Goal: Task Accomplishment & Management: Use online tool/utility

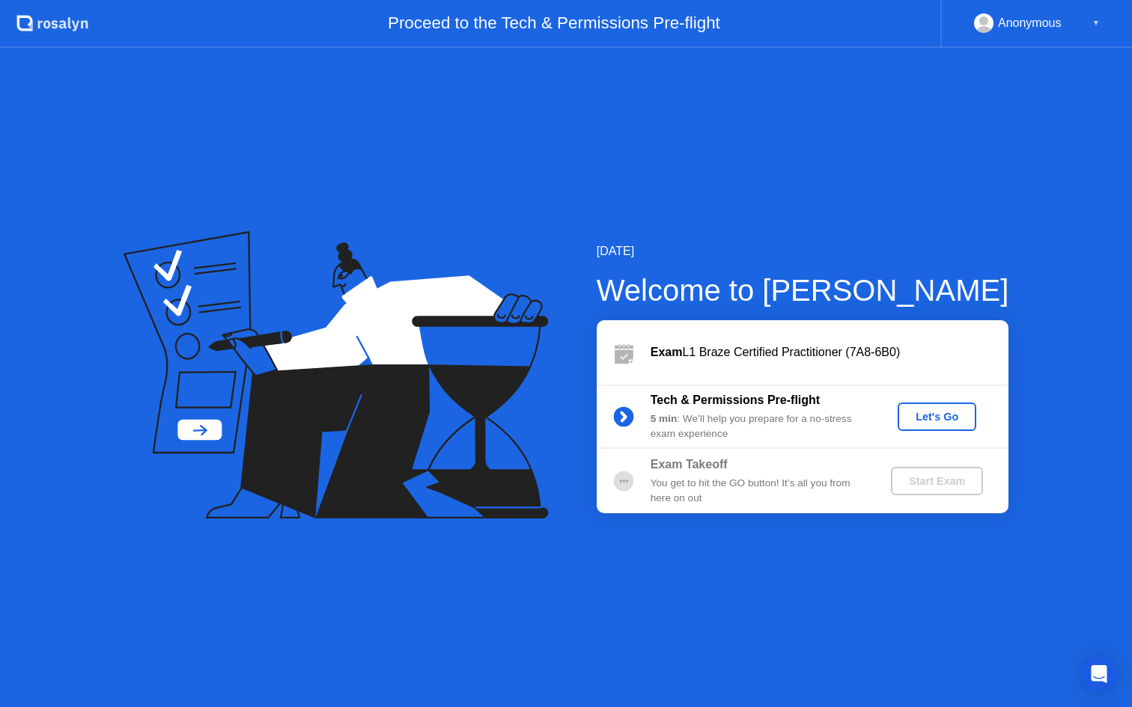
click at [942, 421] on div "Let's Go" at bounding box center [936, 417] width 67 height 12
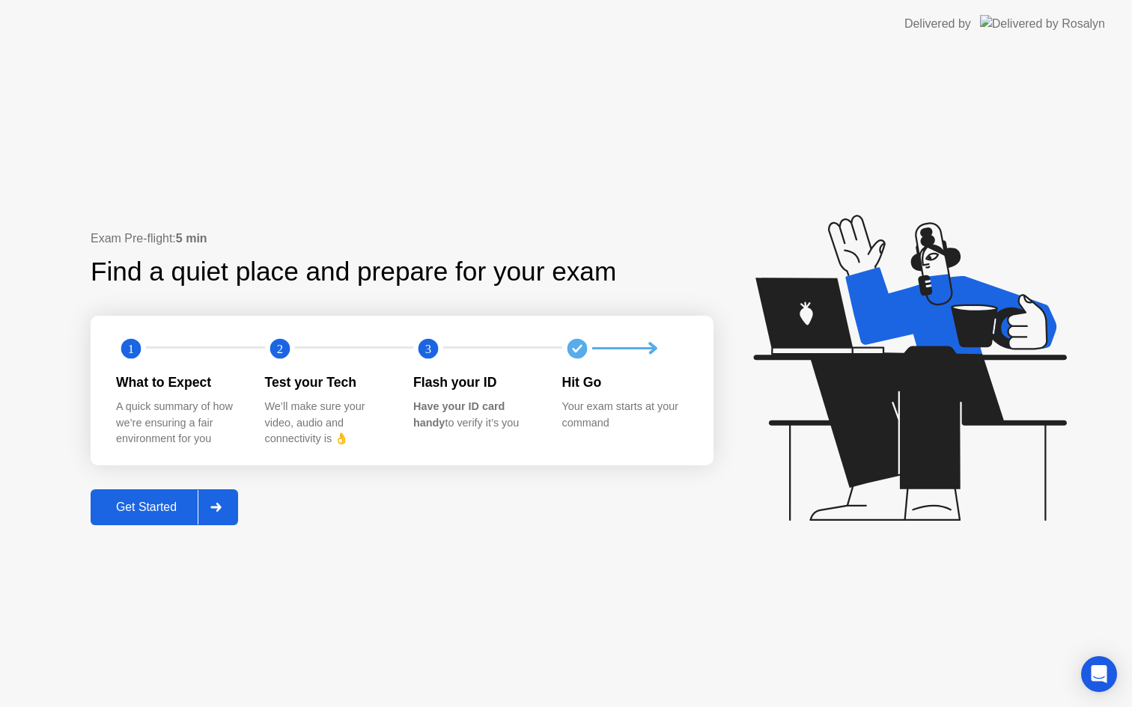
click at [137, 513] on div "Get Started" at bounding box center [146, 507] width 103 height 13
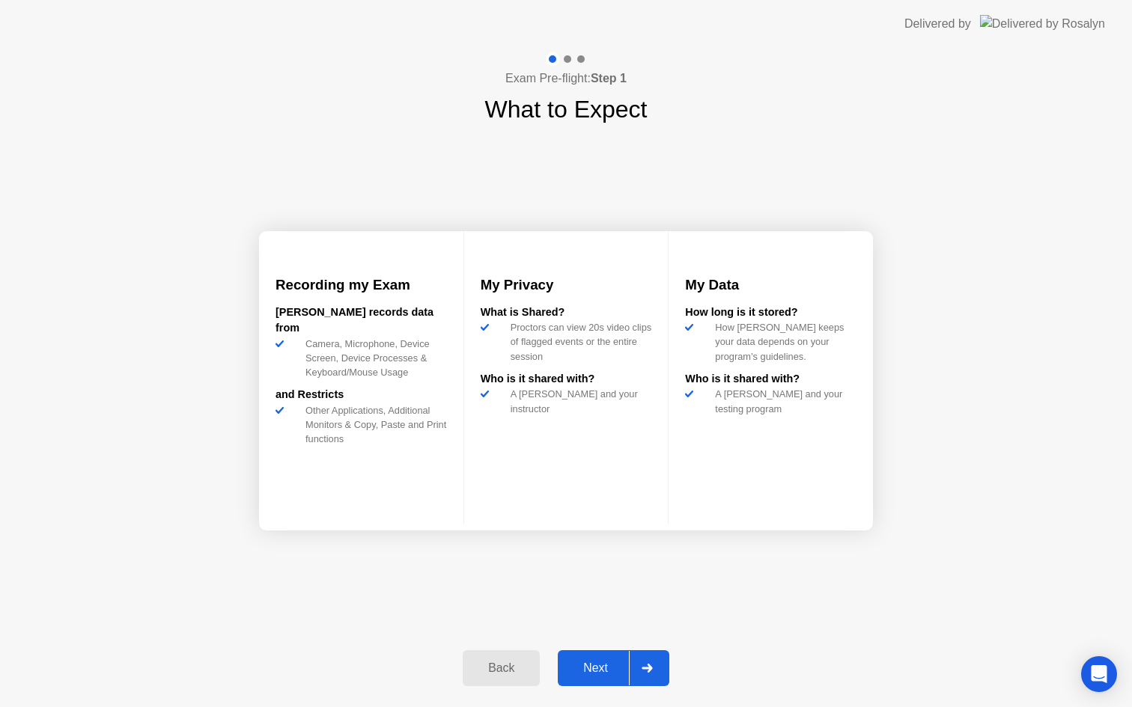
click at [614, 662] on div "Next" at bounding box center [595, 668] width 67 height 13
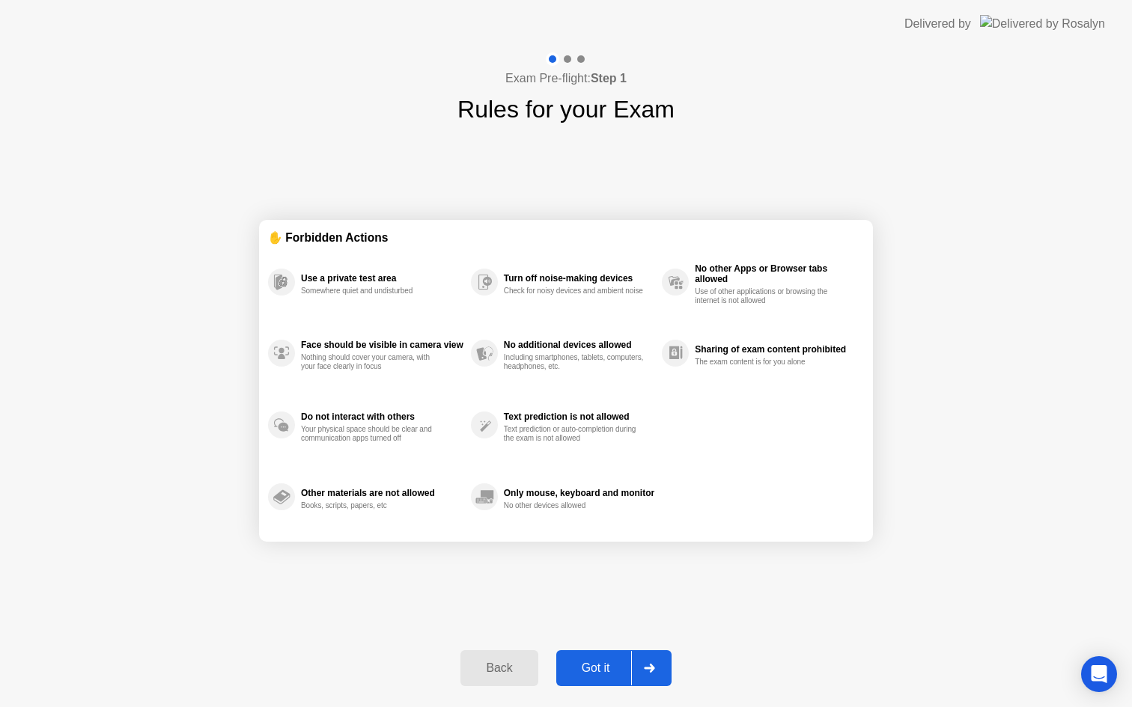
click at [614, 662] on div "Got it" at bounding box center [596, 668] width 70 height 13
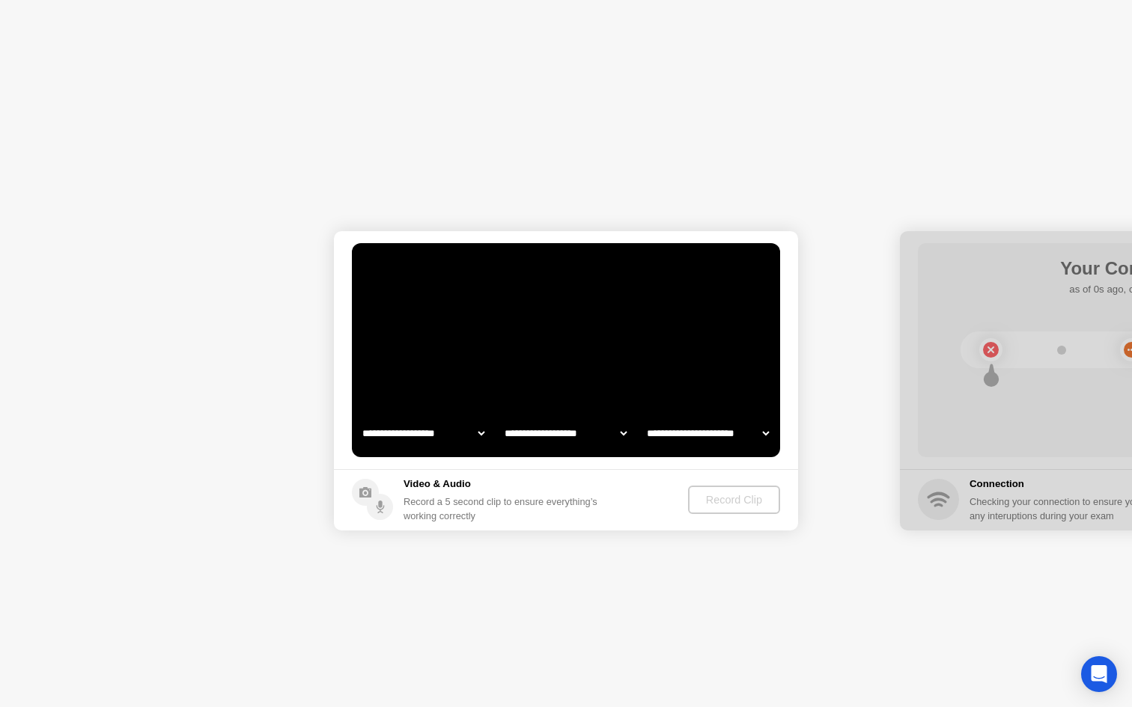
select select "**********"
select select "*******"
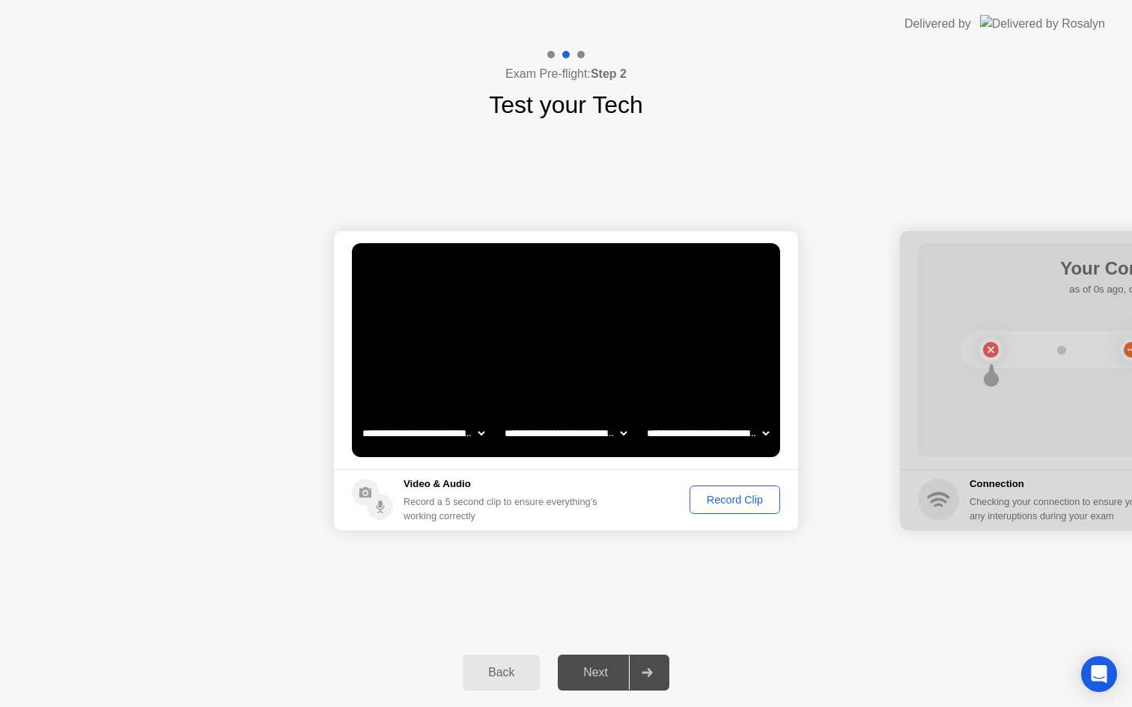
click at [717, 486] on button "Record Clip" at bounding box center [734, 500] width 91 height 28
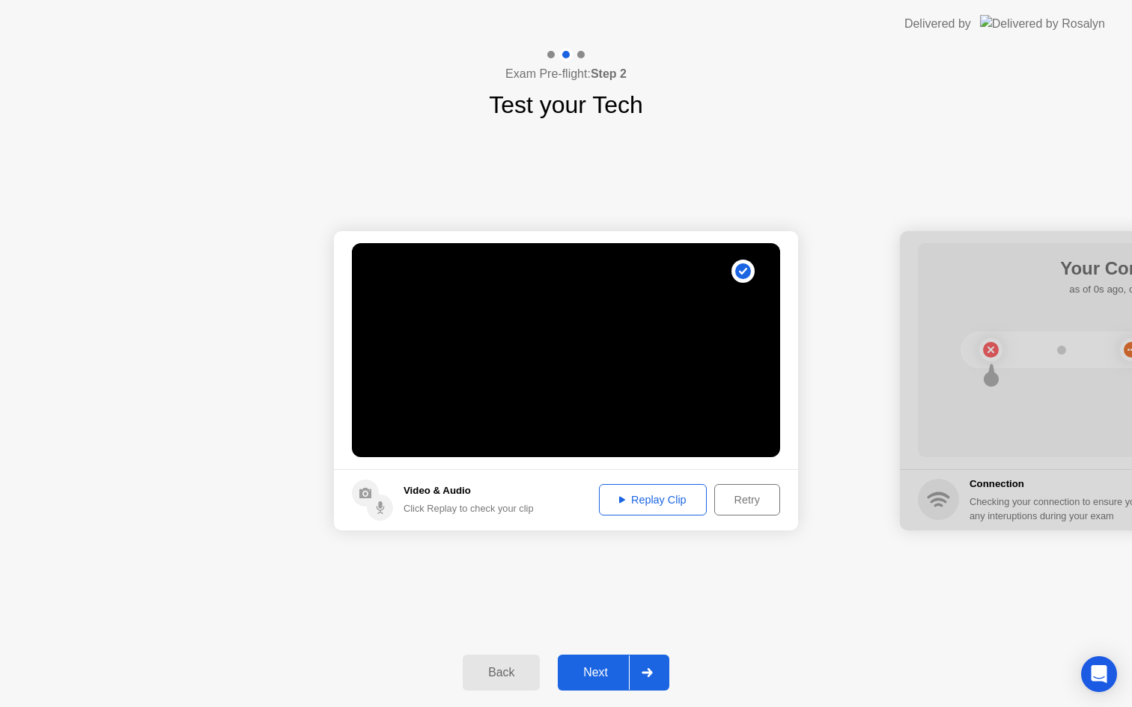
click at [673, 500] on div "Replay Clip" at bounding box center [652, 500] width 97 height 12
click at [660, 499] on div "Replay Clip" at bounding box center [652, 500] width 97 height 12
click at [600, 672] on div "Next" at bounding box center [595, 672] width 67 height 13
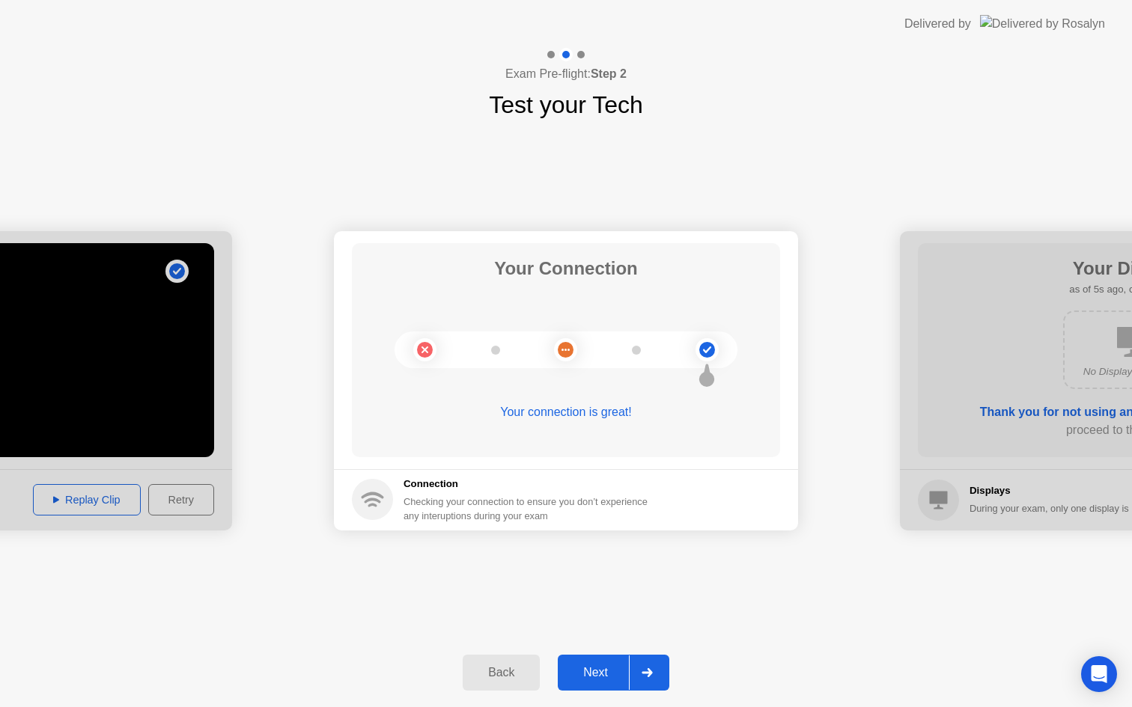
click at [594, 672] on div "Next" at bounding box center [595, 672] width 67 height 13
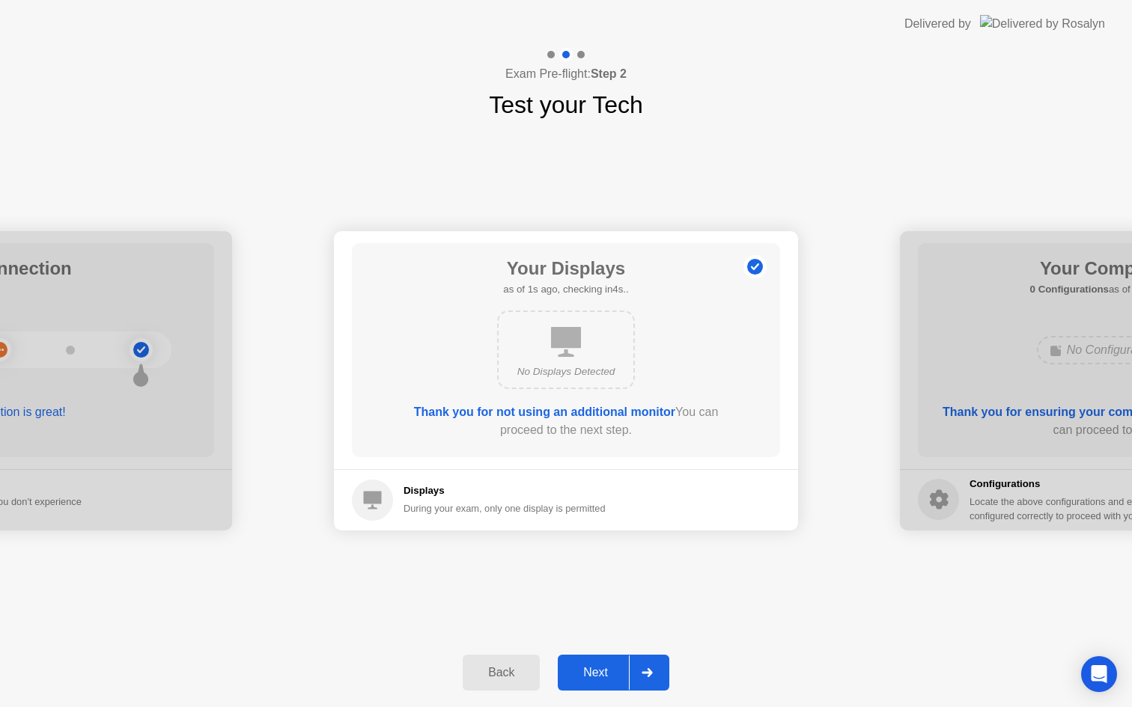
click at [594, 671] on div "Next" at bounding box center [595, 672] width 67 height 13
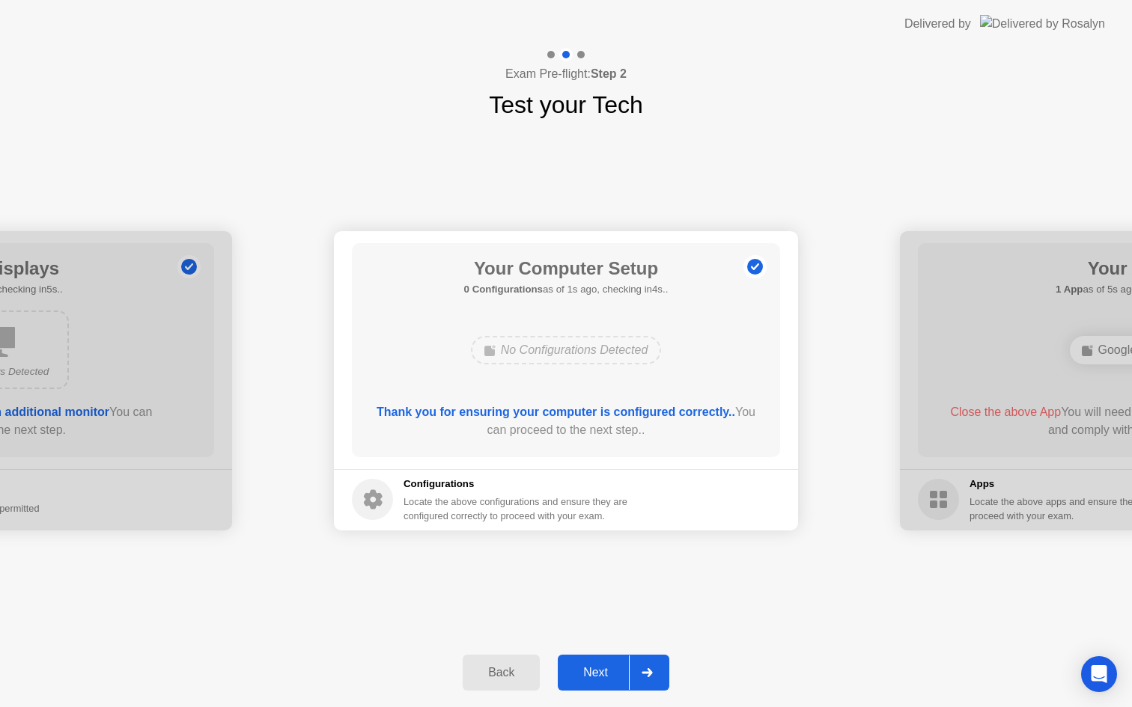
click at [594, 671] on div "Next" at bounding box center [595, 672] width 67 height 13
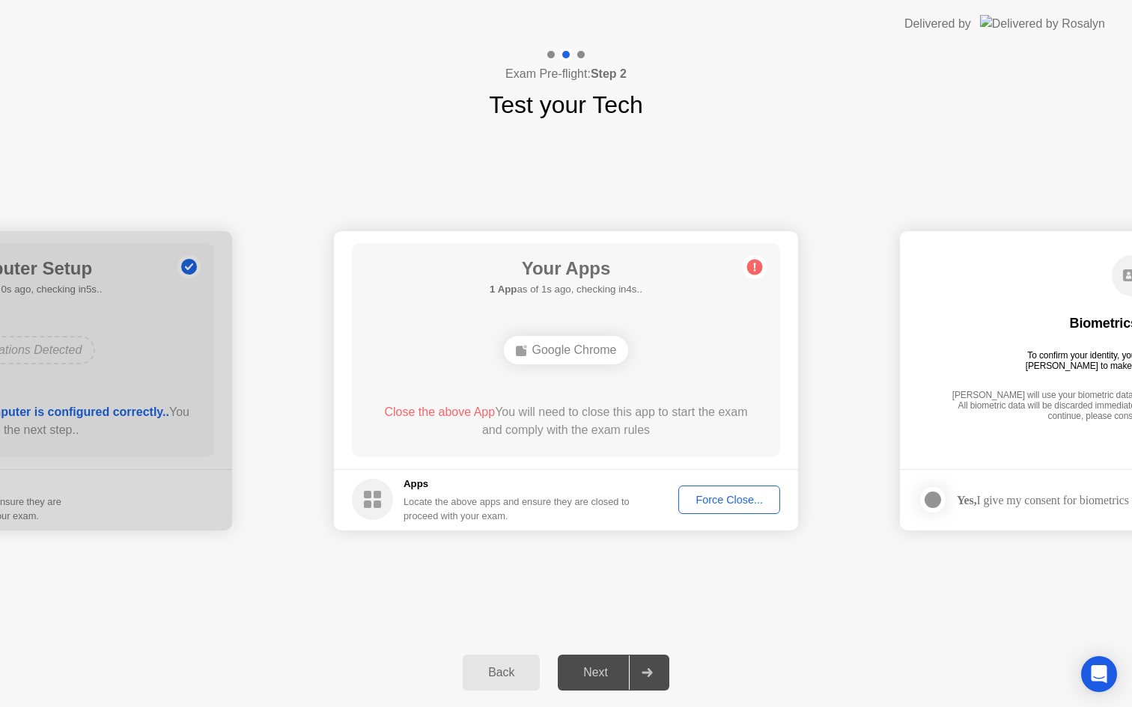
click at [732, 503] on div "Force Close..." at bounding box center [728, 500] width 91 height 12
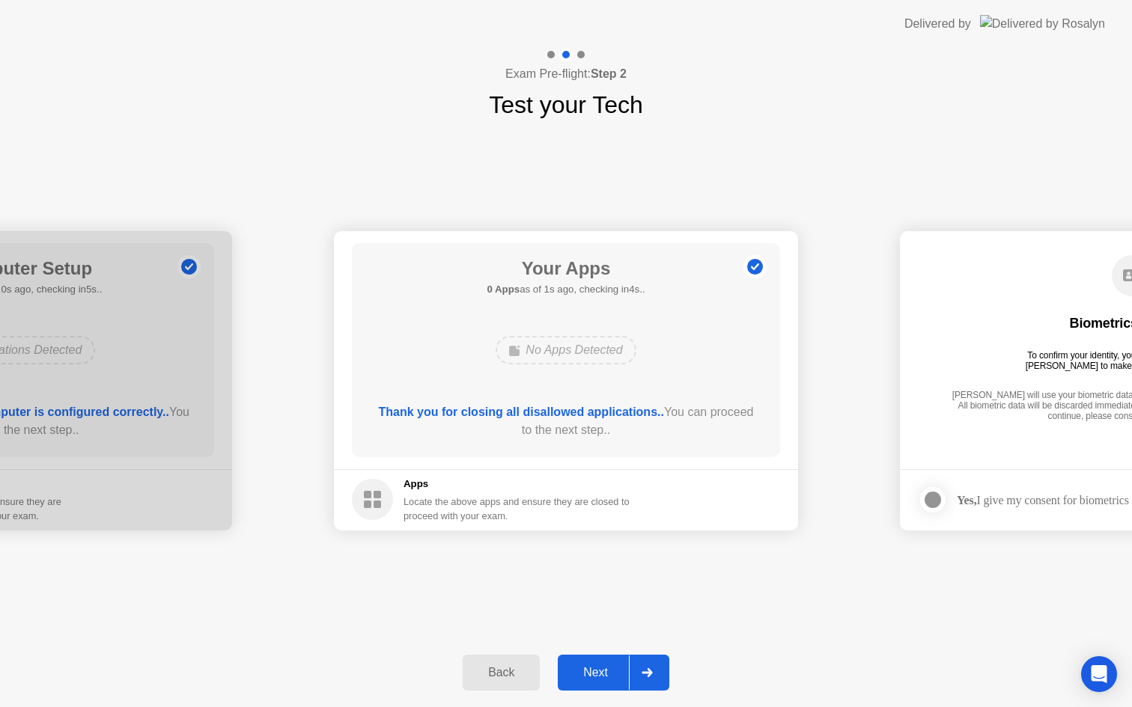
click at [594, 679] on div "Next" at bounding box center [595, 672] width 67 height 13
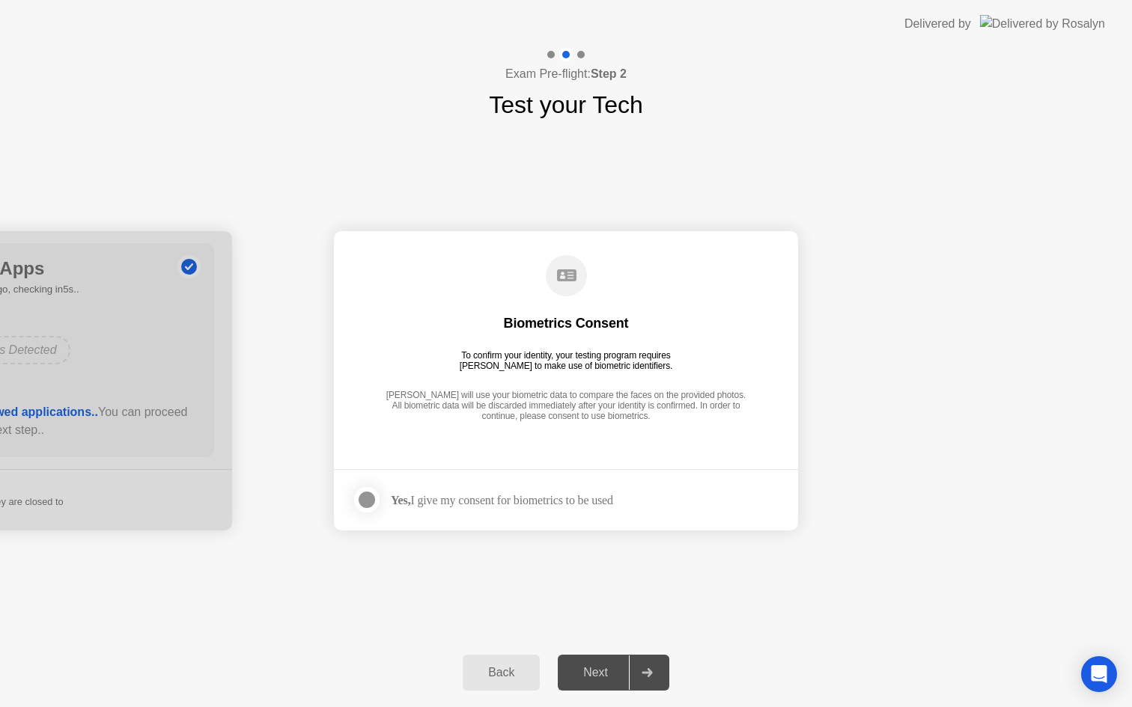
click at [371, 506] on div at bounding box center [367, 500] width 18 height 18
click at [611, 666] on div "Next" at bounding box center [595, 672] width 67 height 13
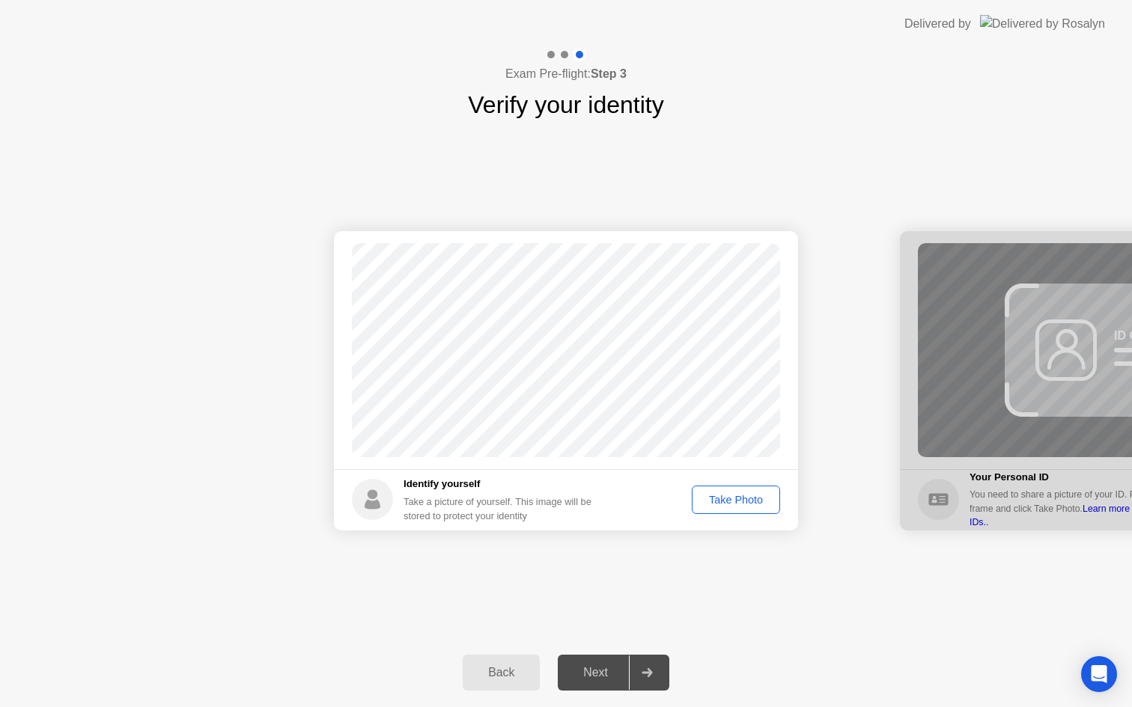
click at [671, 506] on footer "Identify yourself Take a picture of yourself. This image will be stored to prot…" at bounding box center [566, 499] width 464 height 61
click at [752, 499] on div "Take Photo" at bounding box center [736, 500] width 78 height 12
click at [605, 674] on div "Next" at bounding box center [595, 672] width 67 height 13
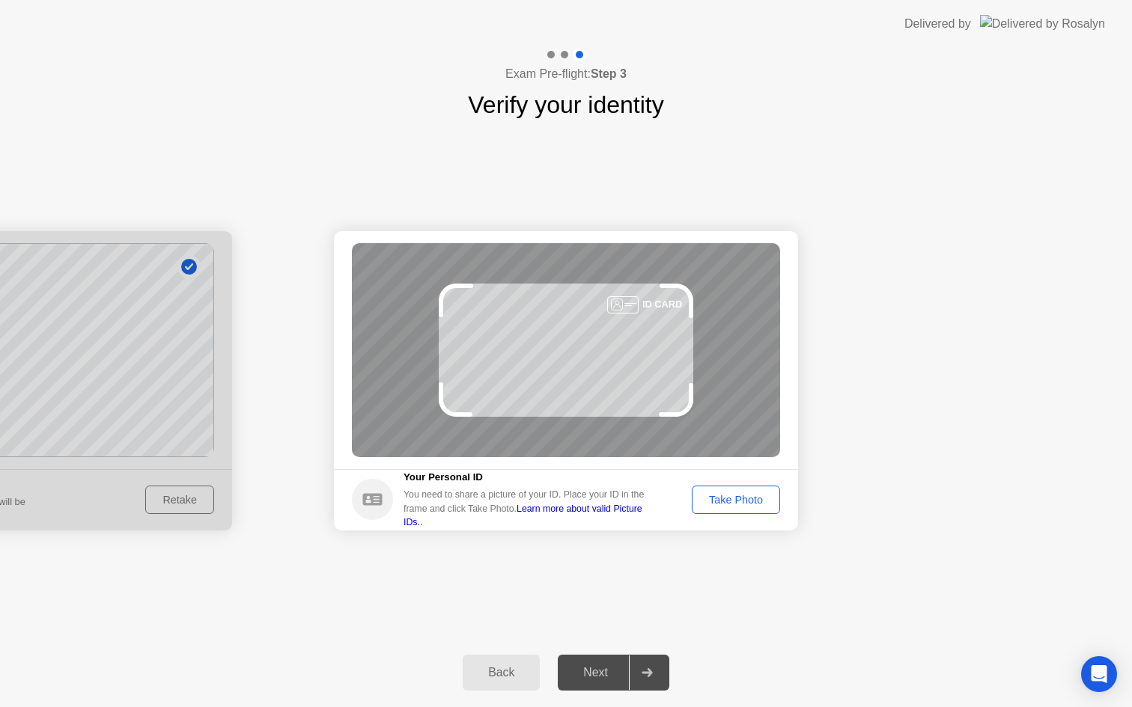
click at [739, 504] on div "Take Photo" at bounding box center [736, 500] width 78 height 12
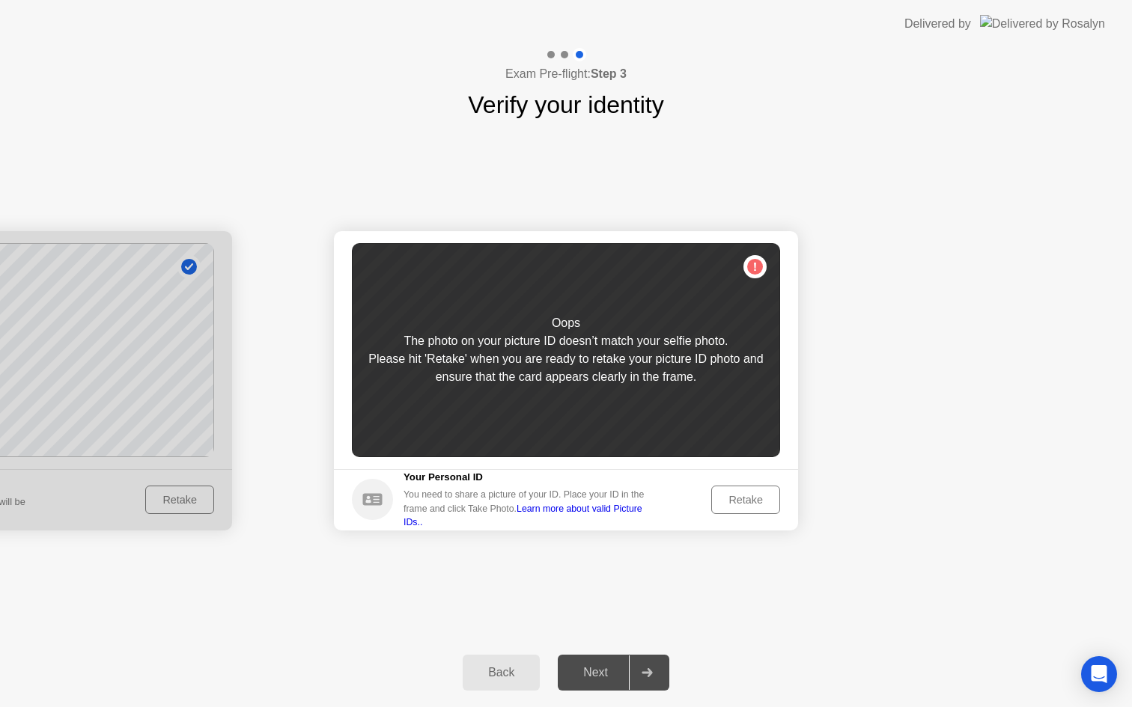
click at [731, 499] on div "Retake" at bounding box center [745, 500] width 58 height 12
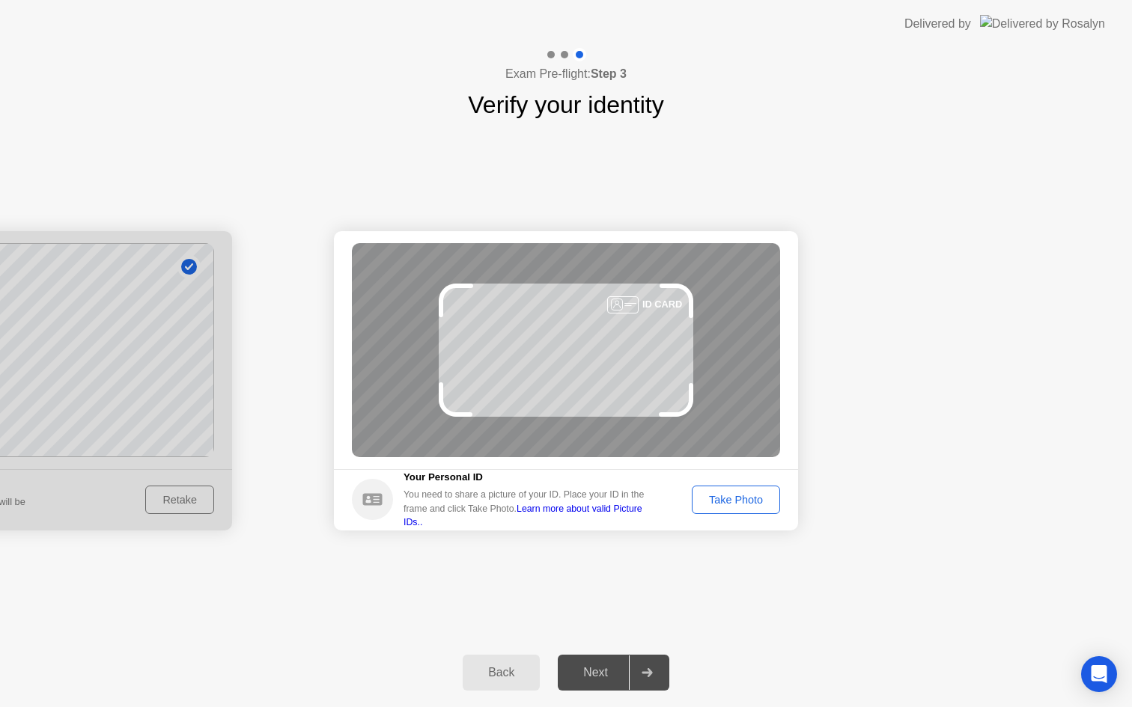
click at [731, 499] on div "Take Photo" at bounding box center [736, 500] width 78 height 12
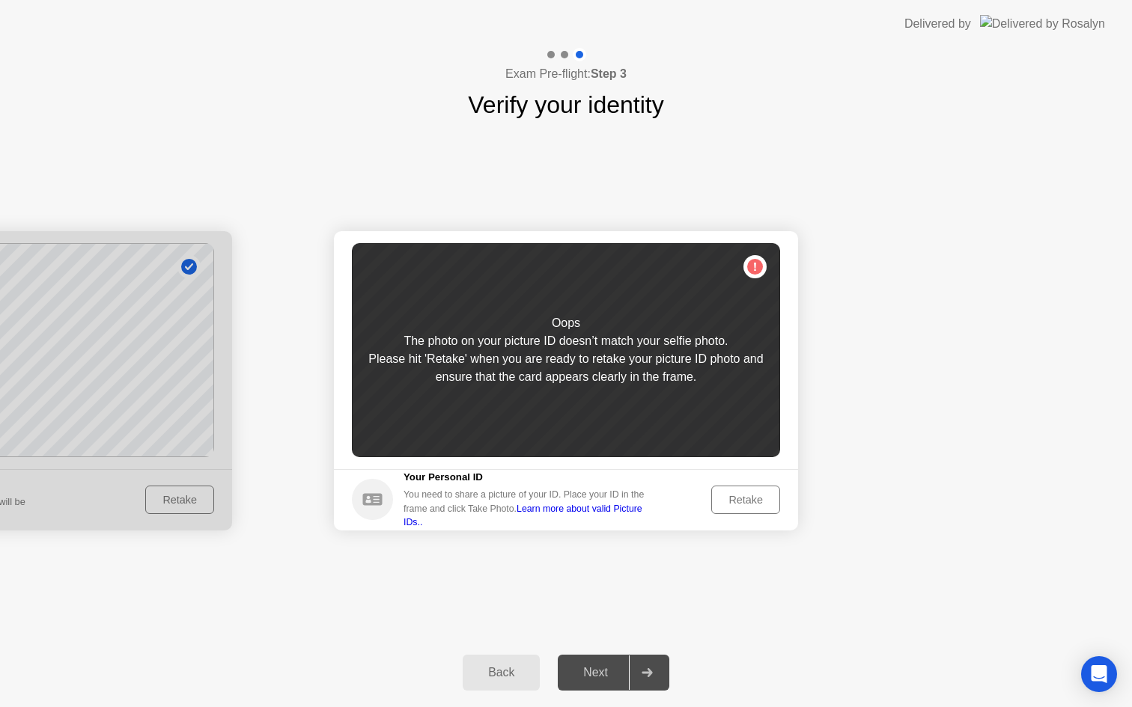
click at [505, 679] on div "Back" at bounding box center [501, 672] width 68 height 13
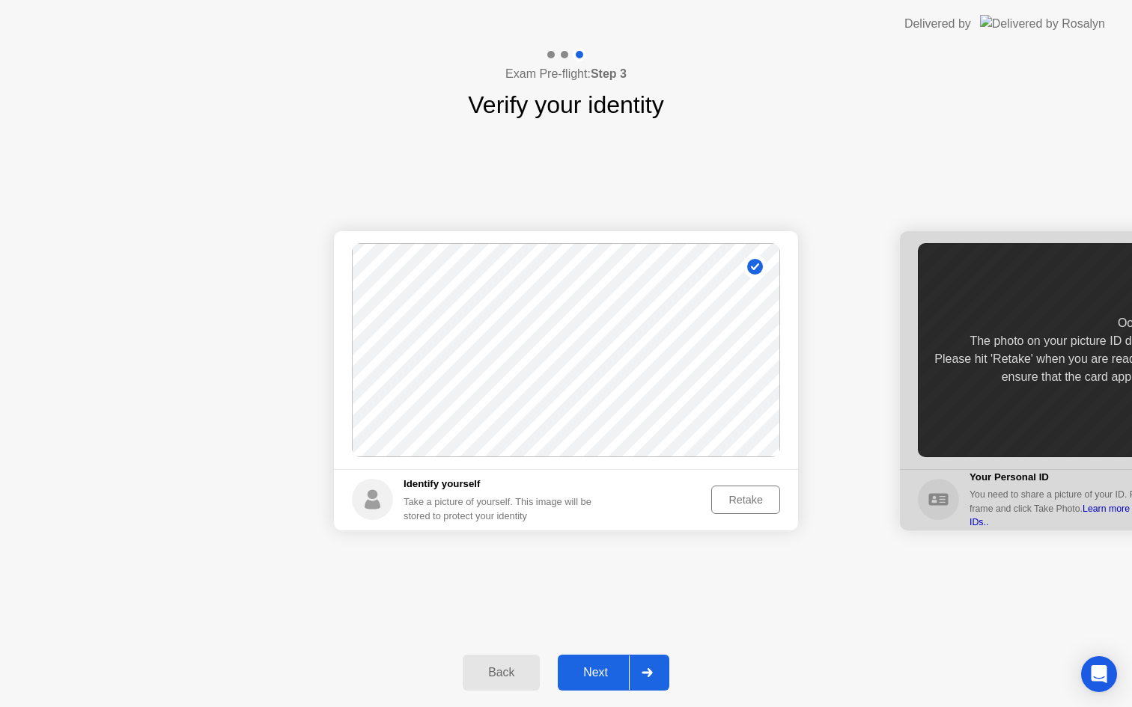
click at [749, 506] on div "Retake" at bounding box center [745, 500] width 58 height 12
click at [749, 506] on div "Take Photo" at bounding box center [736, 500] width 78 height 12
click at [600, 673] on div "Next" at bounding box center [595, 672] width 67 height 13
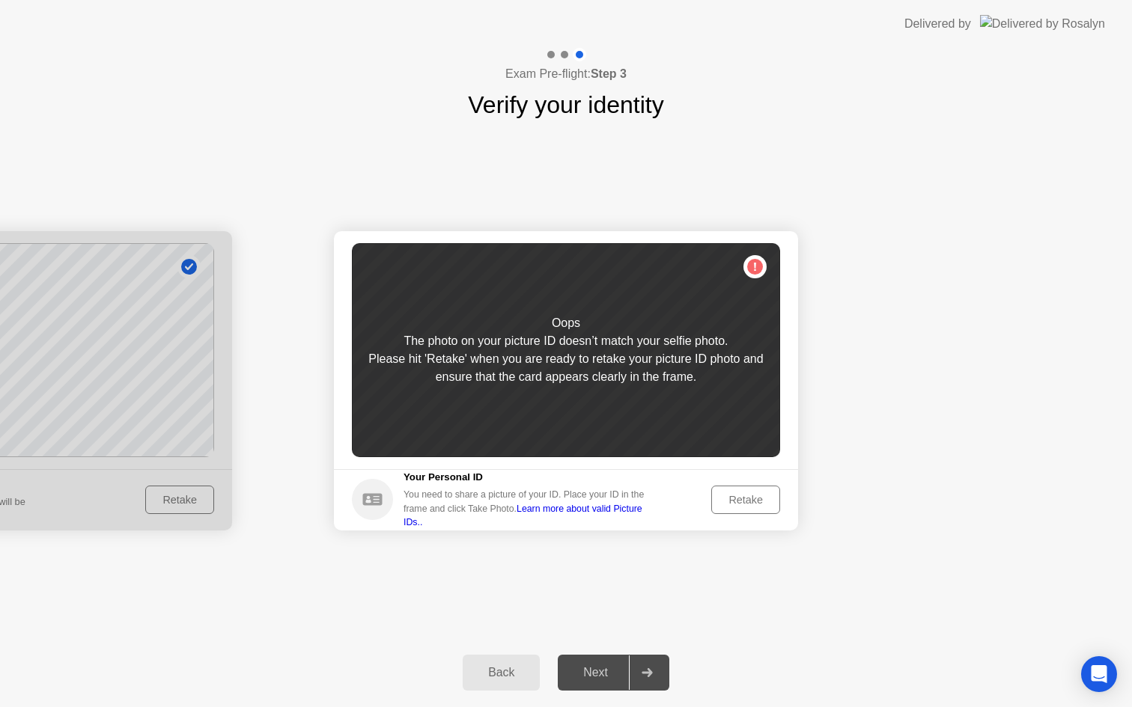
click at [748, 500] on div "Retake" at bounding box center [745, 500] width 58 height 12
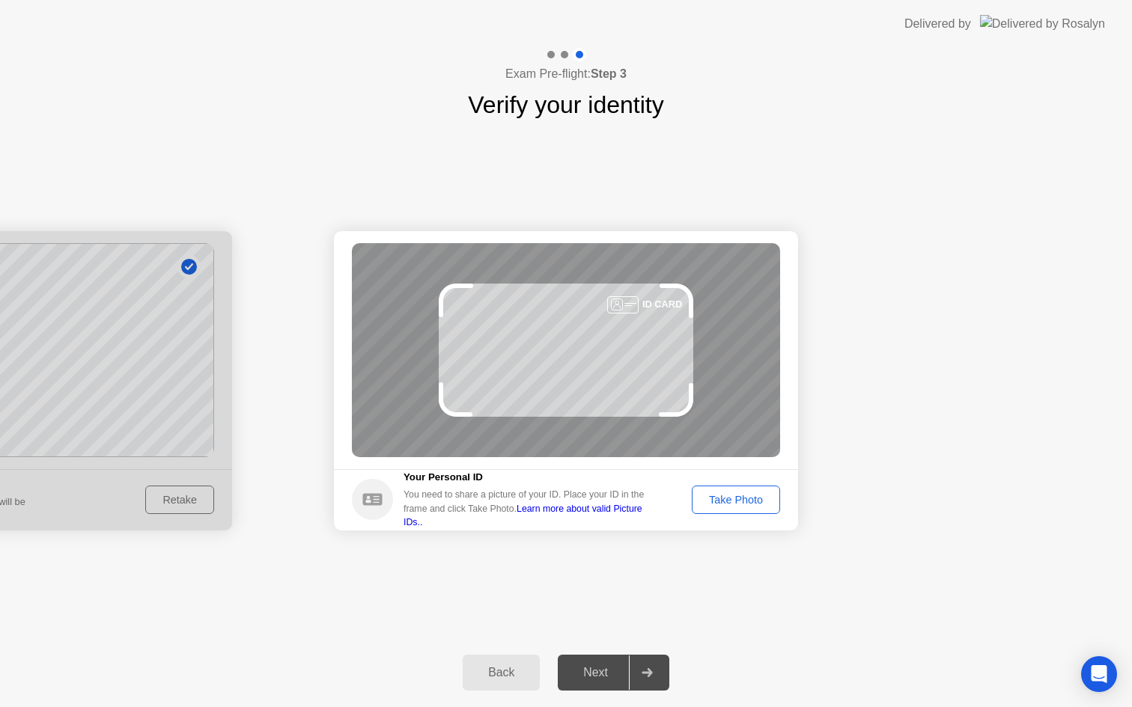
click at [748, 500] on div "Take Photo" at bounding box center [736, 500] width 78 height 12
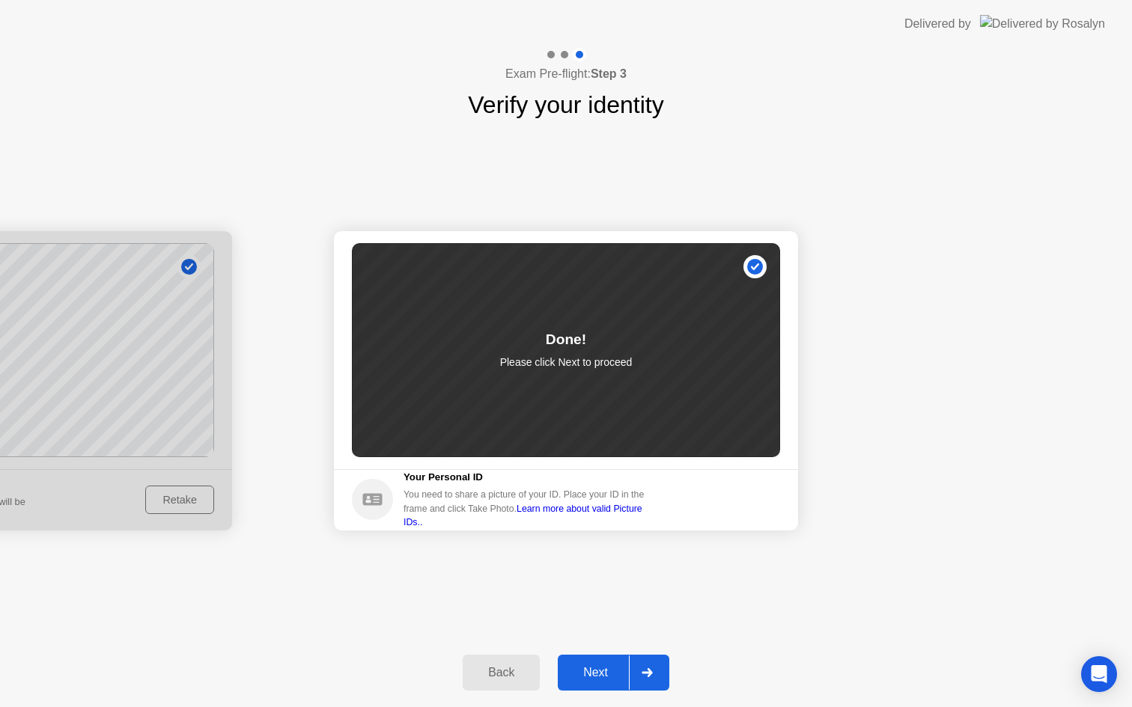
click at [597, 668] on div "Next" at bounding box center [595, 672] width 67 height 13
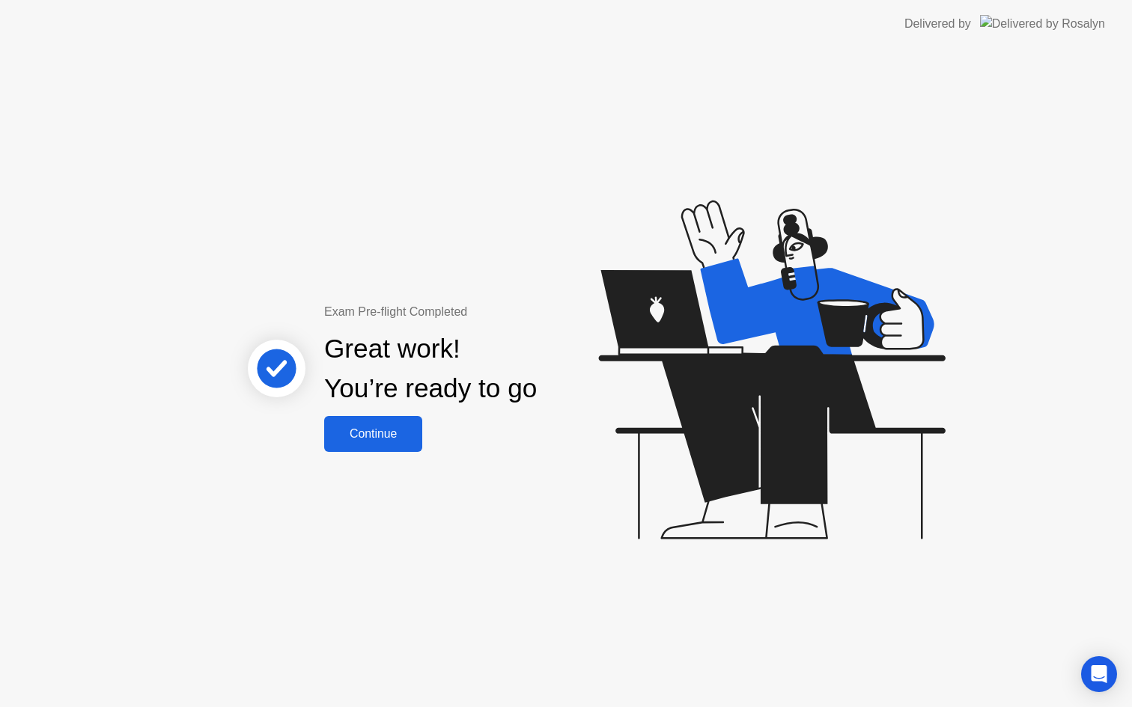
click at [368, 433] on div "Continue" at bounding box center [373, 433] width 89 height 13
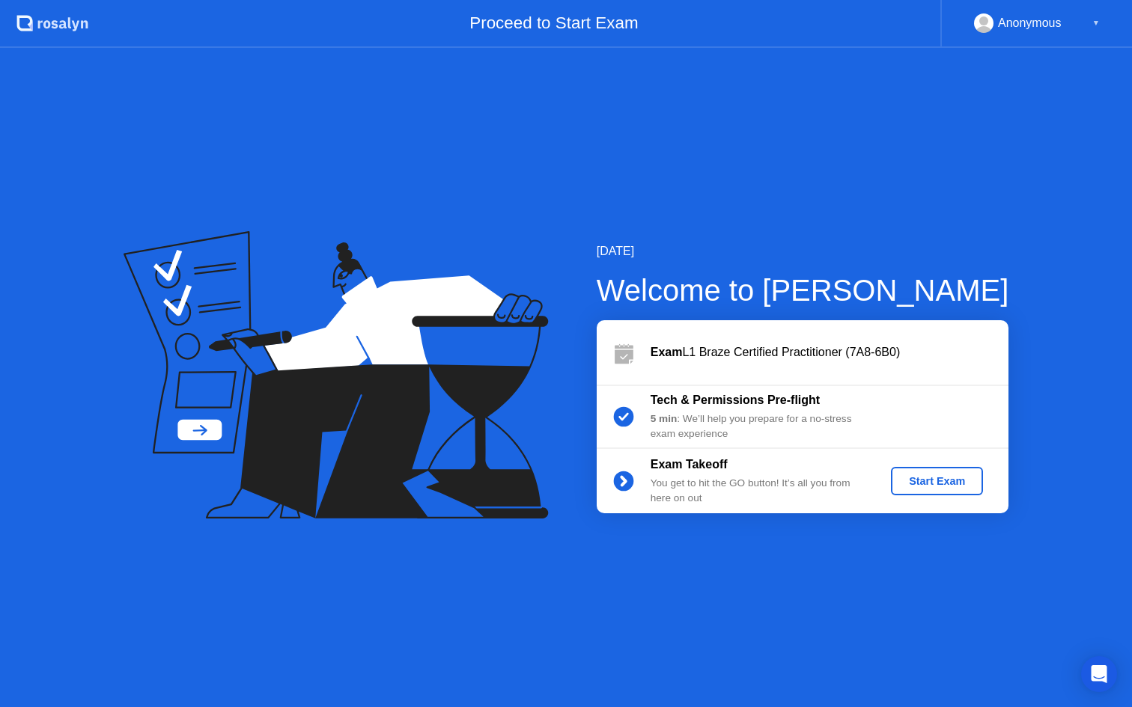
click at [933, 486] on div "Start Exam" at bounding box center [937, 481] width 80 height 12
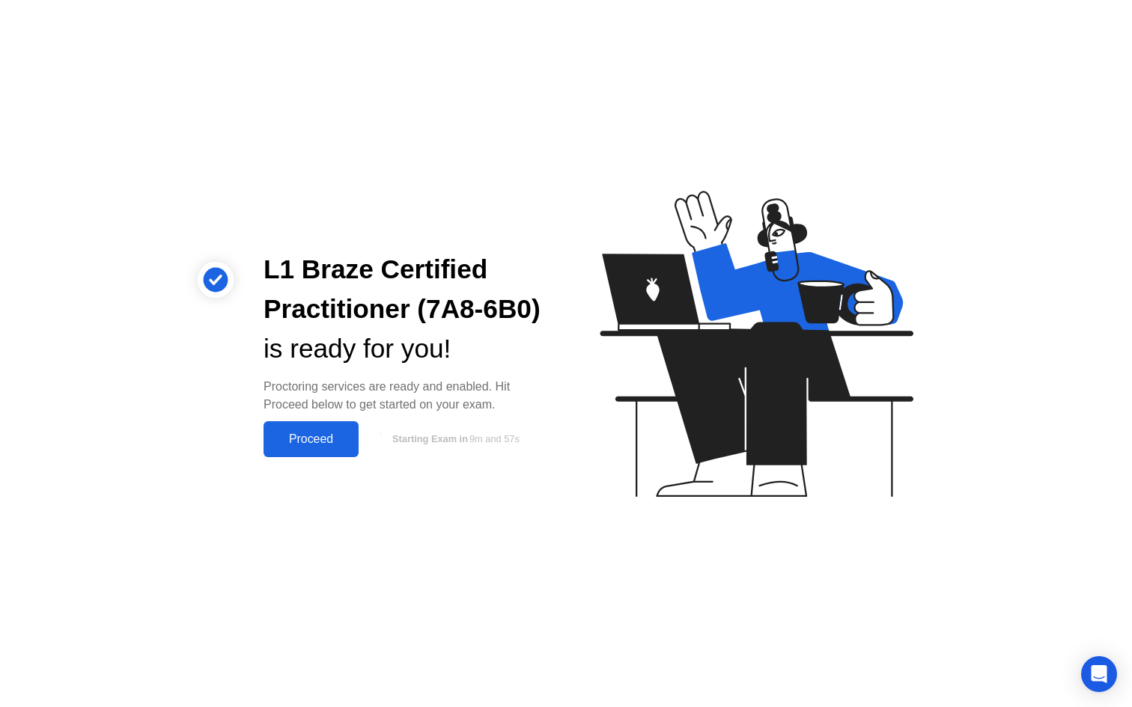
click at [306, 439] on div "Proceed" at bounding box center [311, 439] width 86 height 13
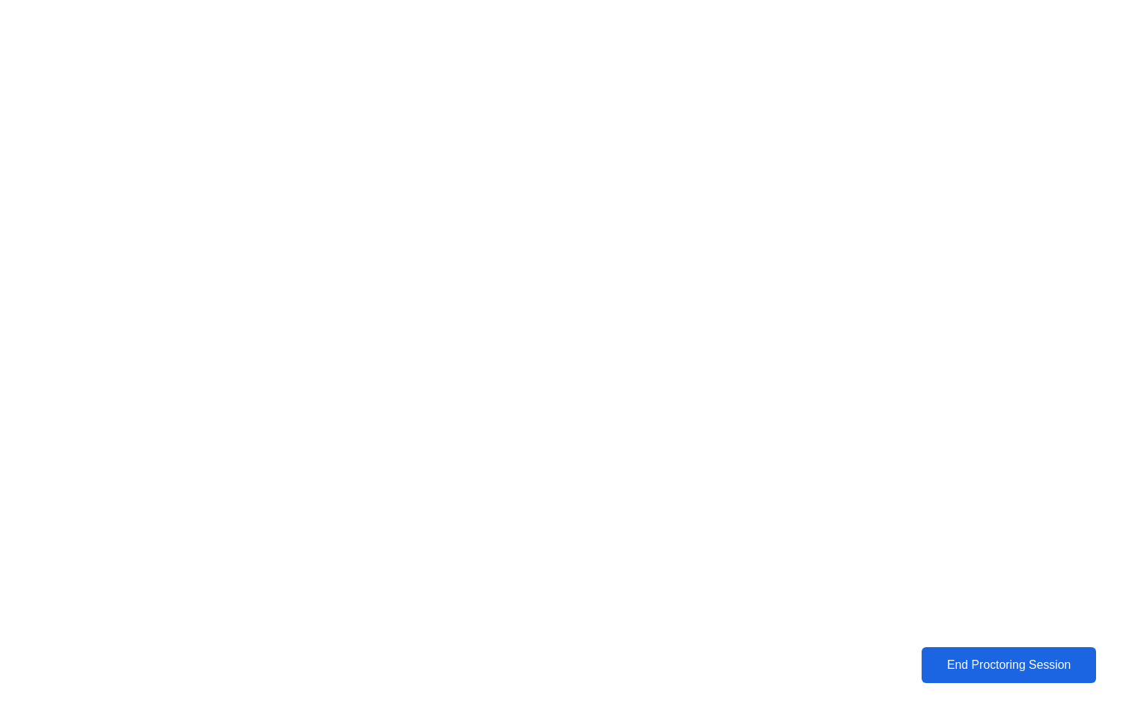
click at [1023, 664] on div "End Proctoring Session" at bounding box center [1008, 665] width 166 height 13
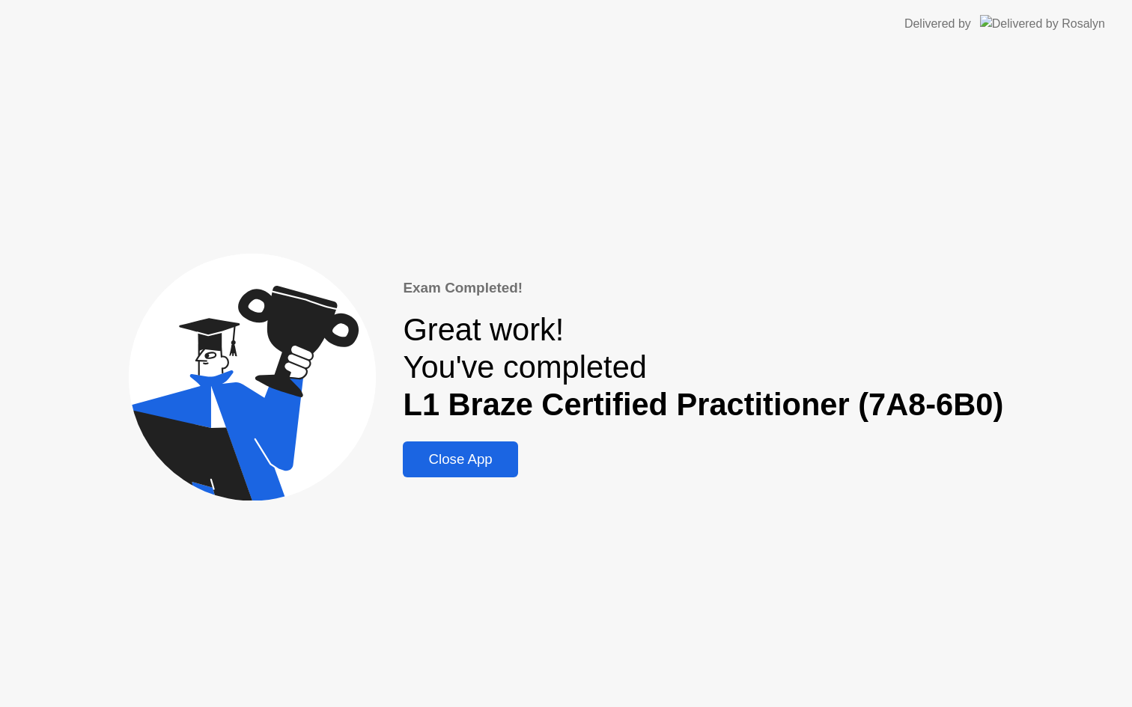
drag, startPoint x: 466, startPoint y: 446, endPoint x: 465, endPoint y: 437, distance: 9.1
click at [466, 446] on button "Close App" at bounding box center [460, 460] width 115 height 36
